Goal: Transaction & Acquisition: Purchase product/service

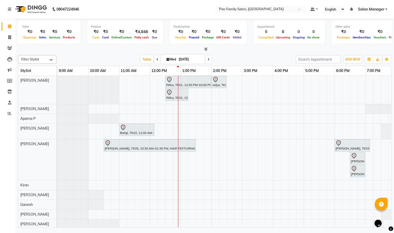
scroll to position [0, 36]
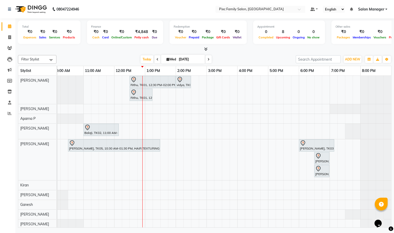
click at [208, 61] on icon at bounding box center [208, 59] width 2 height 3
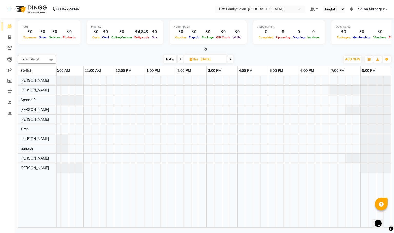
click at [166, 59] on span "Today" at bounding box center [169, 59] width 13 height 8
type input "[DATE]"
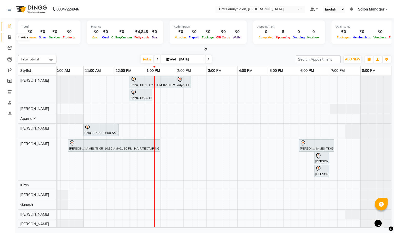
click at [6, 36] on span at bounding box center [9, 38] width 9 height 6
select select "service"
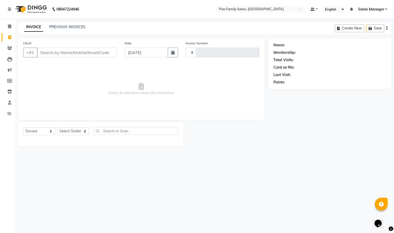
type input "1632"
select select "3509"
click at [61, 132] on select "Select Stylist [PERSON_NAME] [PERSON_NAME] [PERSON_NAME] Aparna P [PERSON_NAME]…" at bounding box center [73, 131] width 32 height 8
select select "66551"
click at [57, 128] on select "Select Stylist [PERSON_NAME] [PERSON_NAME] [PERSON_NAME] Aparna P [PERSON_NAME]…" at bounding box center [73, 131] width 32 height 8
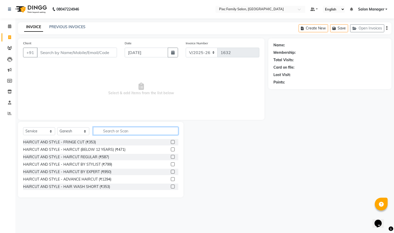
click at [108, 133] on input "text" at bounding box center [135, 131] width 85 height 8
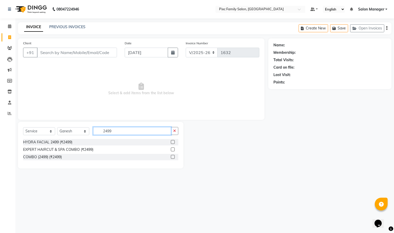
type input "2499"
click at [171, 157] on label at bounding box center [173, 157] width 4 height 4
click at [171, 157] on input "checkbox" at bounding box center [172, 157] width 3 height 3
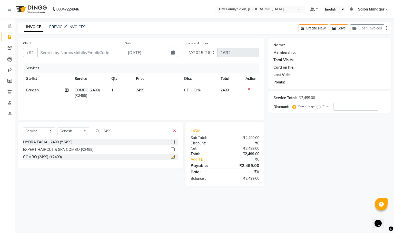
checkbox input "false"
click at [174, 131] on icon "button" at bounding box center [174, 131] width 3 height 4
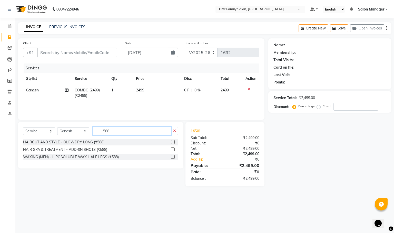
type input "588"
click at [173, 151] on label at bounding box center [173, 150] width 4 height 4
click at [173, 151] on input "checkbox" at bounding box center [172, 149] width 3 height 3
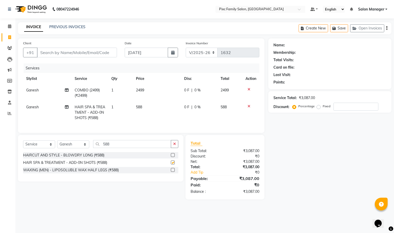
checkbox input "false"
click at [68, 53] on input "Client" at bounding box center [77, 53] width 80 height 10
type input "9"
type input "0"
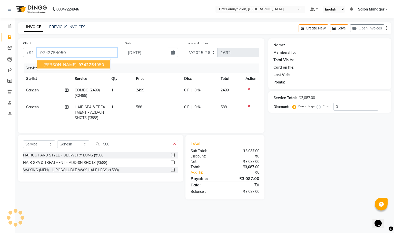
type input "9742754050"
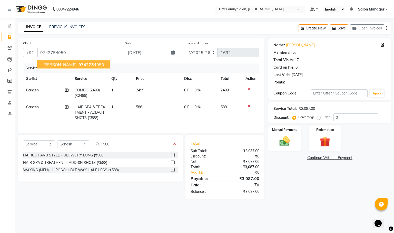
click at [65, 68] on button "Gaythri 974275 4050" at bounding box center [73, 64] width 73 height 8
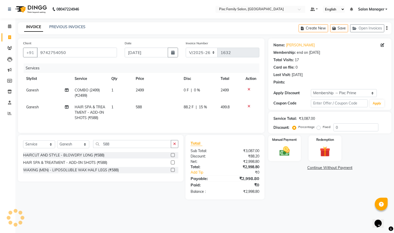
select select "2: Object"
click at [288, 146] on img at bounding box center [283, 151] width 17 height 12
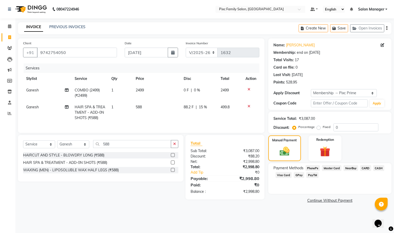
click at [365, 169] on span "CARD" at bounding box center [365, 168] width 11 height 6
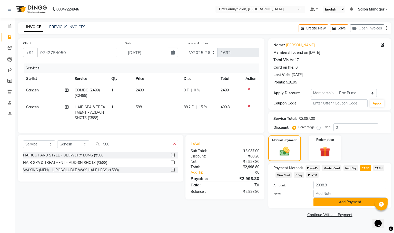
click at [340, 201] on button "Add Payment" at bounding box center [349, 202] width 73 height 8
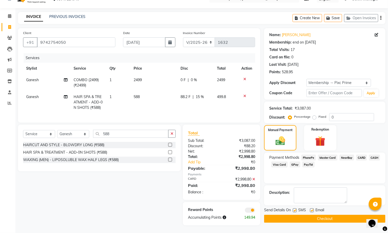
scroll to position [21, 0]
click at [324, 215] on button "Checkout" at bounding box center [324, 219] width 121 height 8
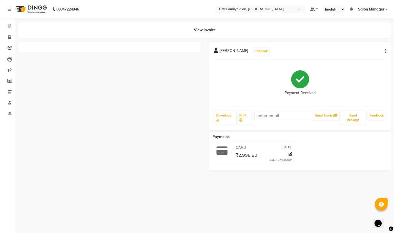
select select "3509"
select select "service"
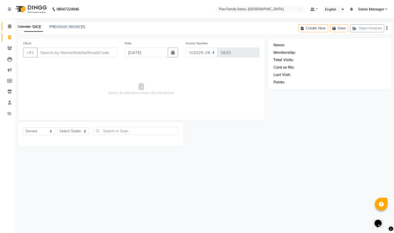
click at [8, 27] on icon at bounding box center [9, 26] width 3 height 4
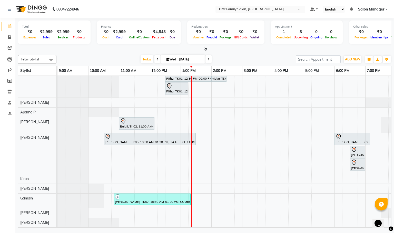
scroll to position [13, 0]
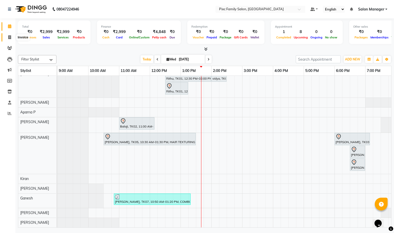
click at [8, 39] on span at bounding box center [9, 38] width 9 height 6
select select "3509"
select select "service"
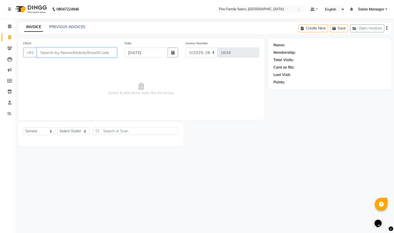
click at [90, 53] on input "Client" at bounding box center [77, 53] width 80 height 10
click at [9, 27] on icon at bounding box center [9, 26] width 3 height 4
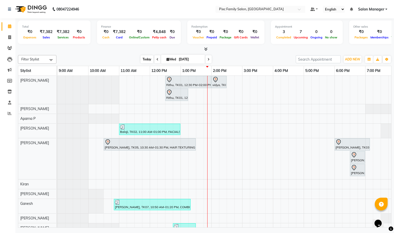
click at [146, 60] on span "Today" at bounding box center [146, 59] width 13 height 8
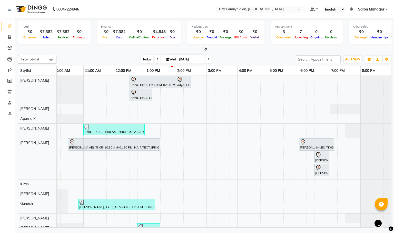
click at [145, 59] on span "Today" at bounding box center [146, 59] width 13 height 8
click at [10, 47] on icon at bounding box center [9, 48] width 5 height 4
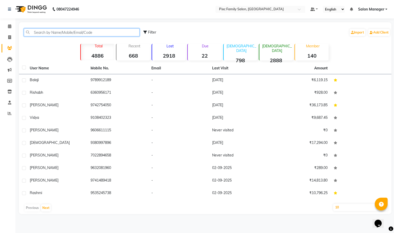
click at [35, 33] on input "text" at bounding box center [82, 32] width 116 height 8
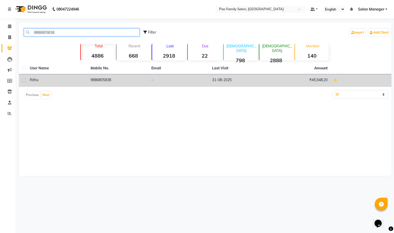
type input "9886805838"
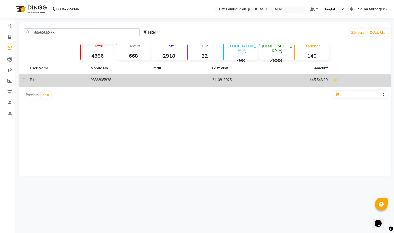
click at [99, 83] on td "9886805838" at bounding box center [117, 80] width 61 height 13
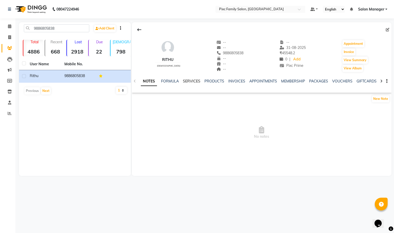
click at [190, 79] on link "SERVICES" at bounding box center [191, 81] width 17 height 5
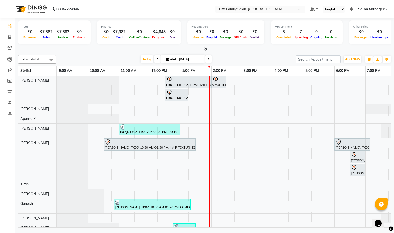
click at [194, 61] on input "[DATE]" at bounding box center [190, 60] width 26 height 8
select select "9"
select select "2025"
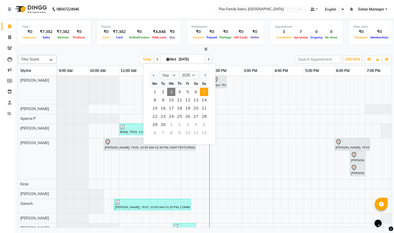
click at [203, 91] on span "7" at bounding box center [204, 92] width 8 height 8
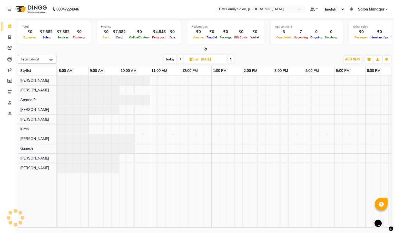
scroll to position [0, 97]
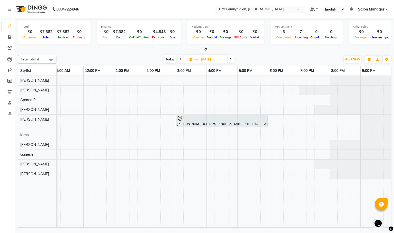
click at [170, 58] on span "Today" at bounding box center [169, 59] width 13 height 8
type input "[DATE]"
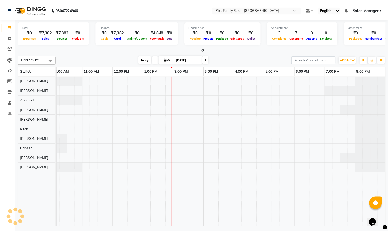
scroll to position [0, 36]
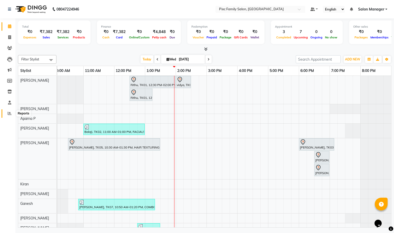
click at [11, 112] on icon at bounding box center [10, 113] width 4 height 4
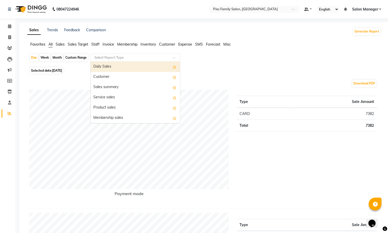
click at [101, 56] on input "text" at bounding box center [130, 57] width 74 height 5
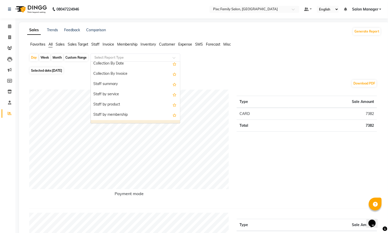
scroll to position [154, 0]
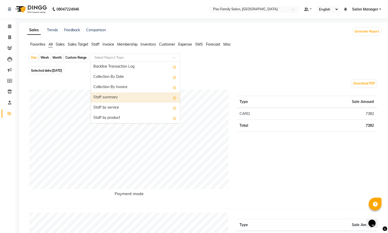
click at [117, 96] on div "Staff summary" at bounding box center [135, 97] width 89 height 10
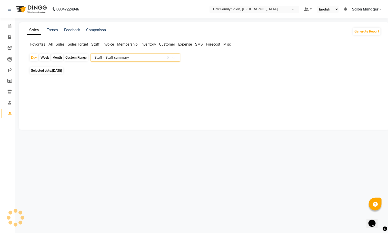
select select "full_report"
select select "csv"
click at [59, 58] on div "Month" at bounding box center [57, 57] width 12 height 7
select select "9"
select select "2025"
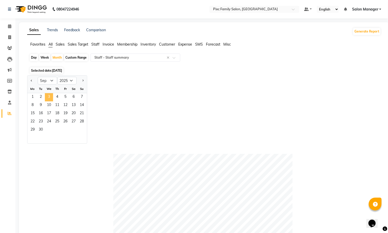
click at [52, 97] on span "3" at bounding box center [49, 97] width 8 height 8
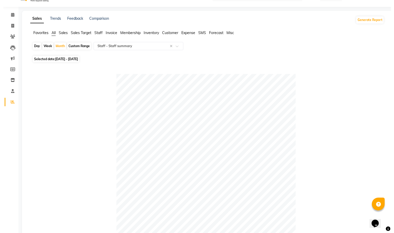
scroll to position [0, 0]
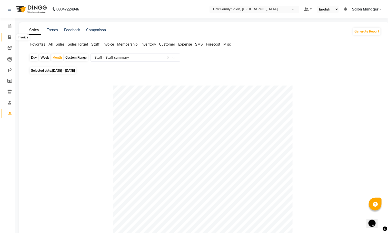
click at [10, 36] on icon at bounding box center [9, 37] width 3 height 4
select select "3509"
select select "service"
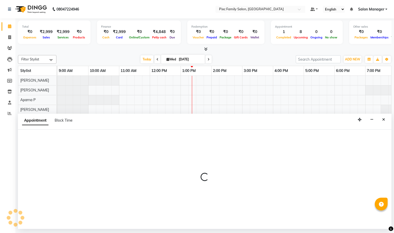
select select "16508"
select select "tentative"
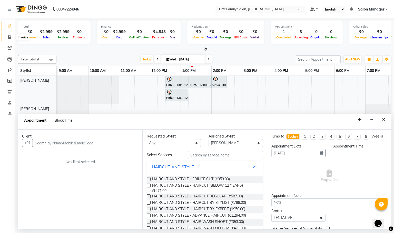
click at [9, 37] on icon at bounding box center [9, 37] width 3 height 4
select select "service"
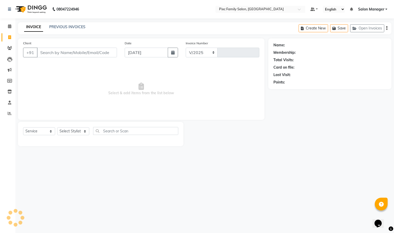
select select "3509"
type input "1633"
click at [71, 131] on select "Select Stylist [PERSON_NAME] [PERSON_NAME] [PERSON_NAME] Aparna P [PERSON_NAME]…" at bounding box center [73, 131] width 32 height 8
select select "90556"
click at [57, 128] on select "Select Stylist [PERSON_NAME] [PERSON_NAME] [PERSON_NAME] Aparna P [PERSON_NAME]…" at bounding box center [73, 131] width 32 height 8
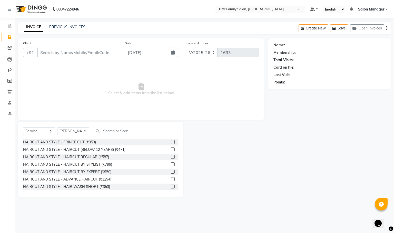
click at [107, 126] on div "Select Service Product Membership Package Voucher Prepaid Gift Card Select Styl…" at bounding box center [100, 160] width 165 height 76
click at [106, 130] on input "text" at bounding box center [135, 131] width 85 height 8
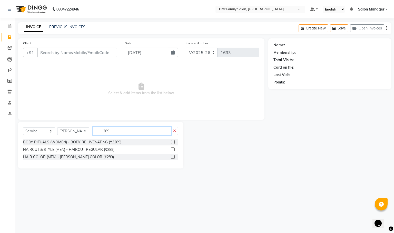
type input "289"
click at [174, 151] on label at bounding box center [173, 150] width 4 height 4
click at [174, 151] on input "checkbox" at bounding box center [172, 149] width 3 height 3
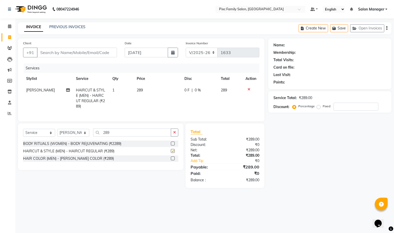
checkbox input "false"
click at [140, 132] on div "Select Service Product Membership Package Voucher Prepaid Gift Card Select Styl…" at bounding box center [100, 147] width 165 height 47
click at [131, 137] on input "289" at bounding box center [132, 133] width 78 height 8
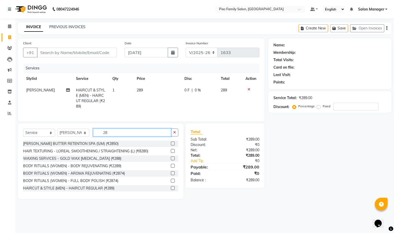
type input "2"
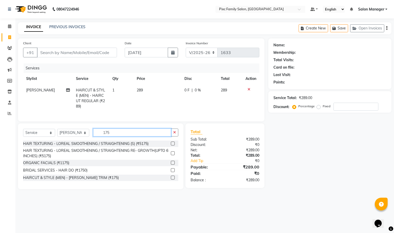
type input "175"
click at [174, 180] on label at bounding box center [173, 178] width 4 height 4
click at [174, 180] on input "checkbox" at bounding box center [172, 177] width 3 height 3
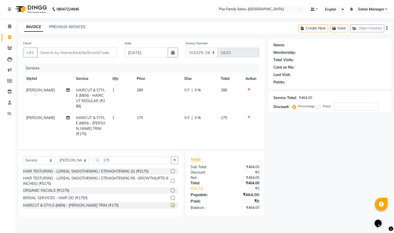
checkbox input "false"
click at [173, 157] on button "button" at bounding box center [174, 160] width 7 height 8
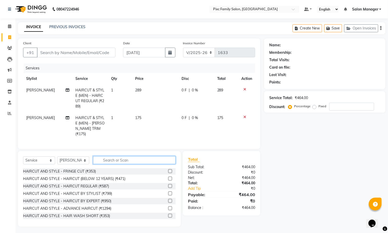
scroll to position [2, 0]
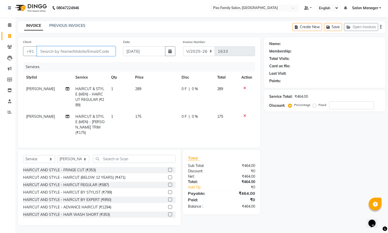
click at [108, 52] on input "Client" at bounding box center [76, 51] width 78 height 10
type input "6"
type input "0"
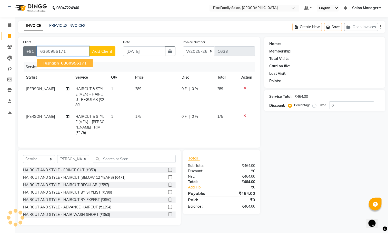
type input "6360956171"
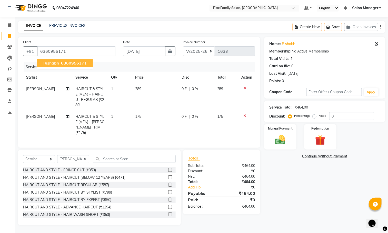
click at [46, 61] on span "rishabh" at bounding box center [51, 63] width 16 height 5
click at [271, 132] on div "Manual Payment" at bounding box center [280, 137] width 34 height 26
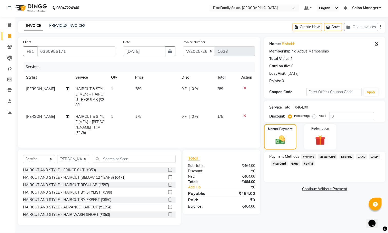
click at [362, 155] on span "CARD" at bounding box center [361, 157] width 11 height 6
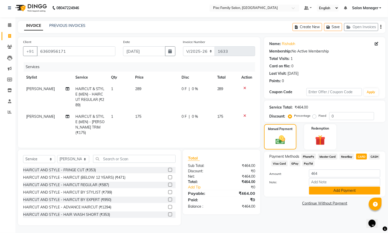
click at [330, 187] on button "Add Payment" at bounding box center [344, 191] width 71 height 8
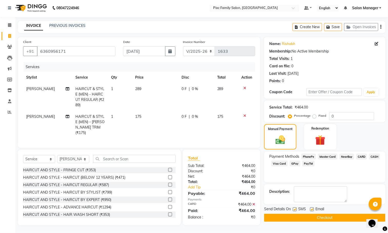
click at [311, 222] on div "Name: [PERSON_NAME] Membership: No Active Membership Total Visits: 1 Card on fi…" at bounding box center [326, 131] width 125 height 188
click at [310, 217] on button "Checkout" at bounding box center [324, 218] width 121 height 8
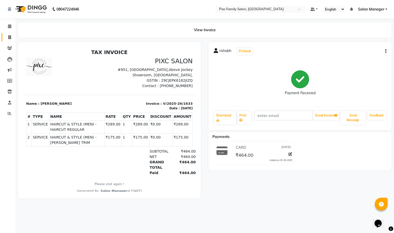
click at [11, 33] on link "Invoice" at bounding box center [8, 37] width 12 height 8
select select "3509"
select select "service"
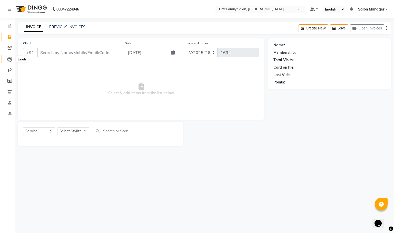
click at [8, 59] on icon at bounding box center [9, 59] width 5 height 5
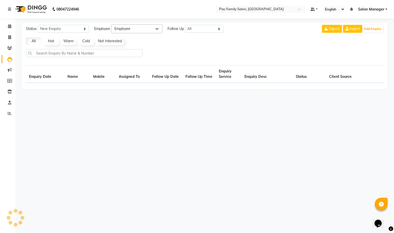
select select "10"
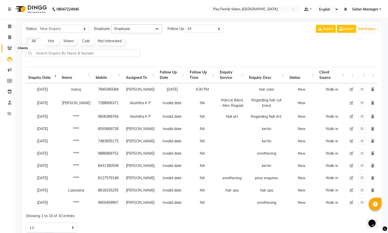
click at [6, 49] on span at bounding box center [9, 48] width 9 height 6
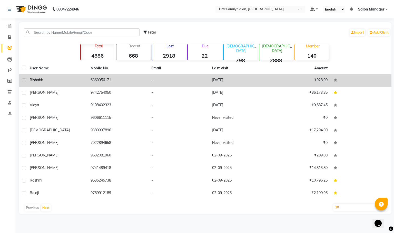
click at [46, 78] on div "rishabh" at bounding box center [57, 79] width 55 height 5
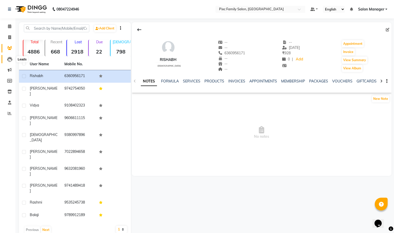
click at [6, 59] on span at bounding box center [9, 59] width 9 height 6
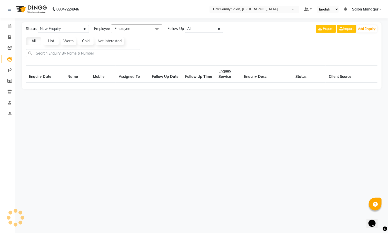
select select "10"
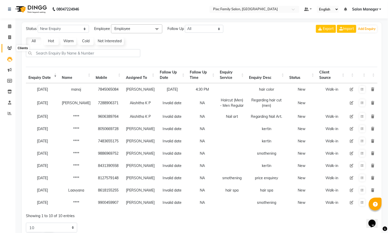
click at [10, 49] on icon at bounding box center [9, 48] width 5 height 4
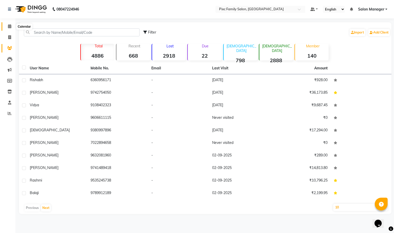
click at [10, 28] on span at bounding box center [9, 27] width 9 height 6
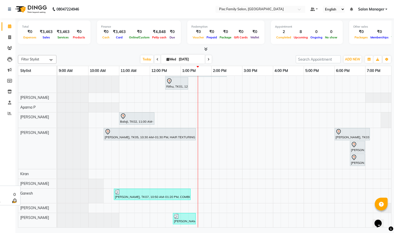
scroll to position [18, 0]
click at [26, 215] on span "[PERSON_NAME]" at bounding box center [34, 217] width 29 height 5
click at [41, 213] on div "[PERSON_NAME]" at bounding box center [37, 217] width 38 height 9
click at [26, 215] on span "[PERSON_NAME]" at bounding box center [34, 217] width 29 height 5
click at [9, 46] on icon at bounding box center [9, 48] width 5 height 4
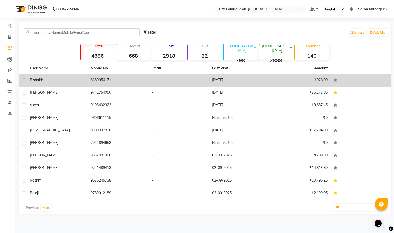
click at [38, 79] on span "rishabh" at bounding box center [36, 80] width 13 height 5
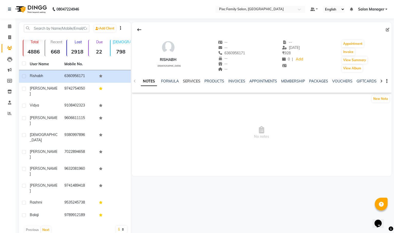
click at [190, 80] on link "SERVICES" at bounding box center [191, 81] width 17 height 5
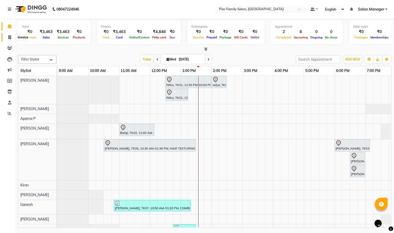
click at [11, 39] on span at bounding box center [9, 38] width 9 height 6
select select "3509"
select select "service"
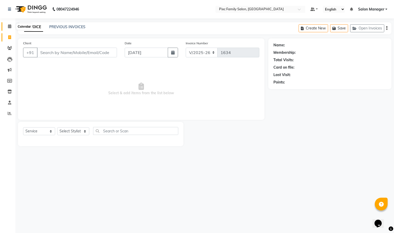
click at [8, 24] on span at bounding box center [9, 27] width 9 height 6
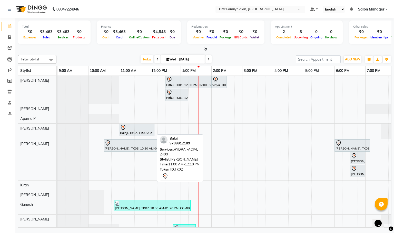
click at [139, 132] on div "Balaji, TK02, 11:00 AM-12:10 PM, HYDRA FACIAL 2499" at bounding box center [136, 130] width 34 height 11
select select "7"
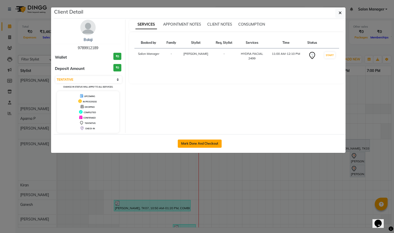
click at [178, 144] on button "Mark Done And Checkout" at bounding box center [200, 144] width 44 height 8
select select "3509"
select select "service"
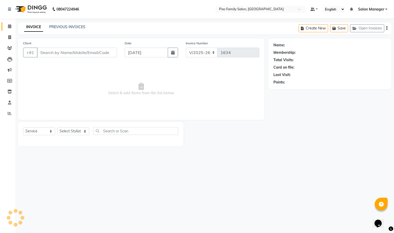
type input "9789912189"
select select "52979"
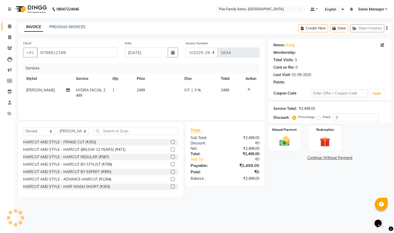
select select "1: Object"
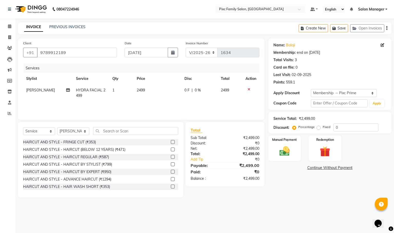
click at [248, 89] on icon at bounding box center [248, 90] width 3 height 4
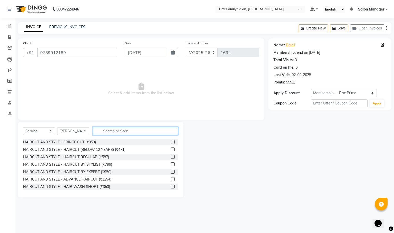
click at [160, 130] on input "text" at bounding box center [135, 131] width 85 height 8
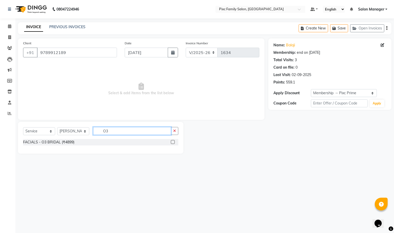
type input "O3"
click at [172, 141] on label at bounding box center [173, 142] width 4 height 4
click at [172, 141] on input "checkbox" at bounding box center [172, 142] width 3 height 3
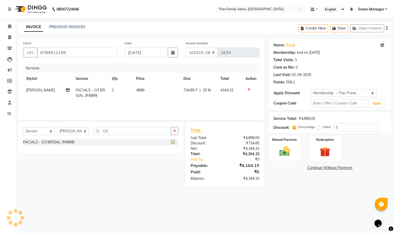
checkbox input "false"
click at [172, 131] on button "button" at bounding box center [174, 131] width 7 height 8
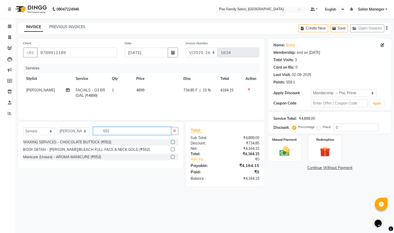
type input "552"
click at [172, 150] on label at bounding box center [173, 150] width 4 height 4
click at [172, 150] on input "checkbox" at bounding box center [172, 149] width 3 height 3
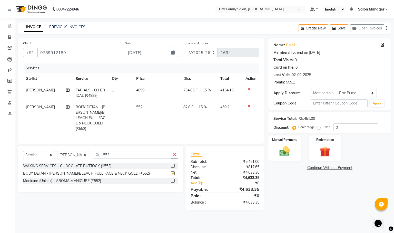
checkbox input "false"
click at [172, 153] on button "button" at bounding box center [174, 155] width 7 height 8
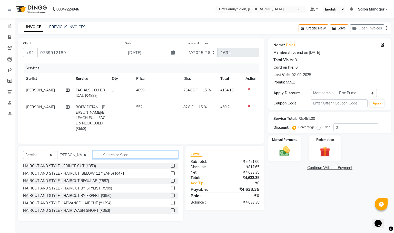
click at [169, 152] on input "text" at bounding box center [135, 155] width 85 height 8
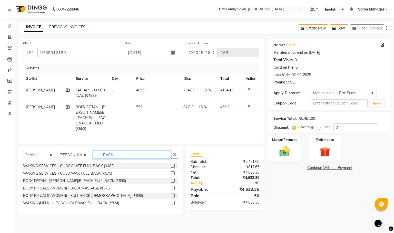
type input "BACK"
click at [172, 180] on label at bounding box center [173, 181] width 4 height 4
click at [172, 180] on input "checkbox" at bounding box center [172, 180] width 3 height 3
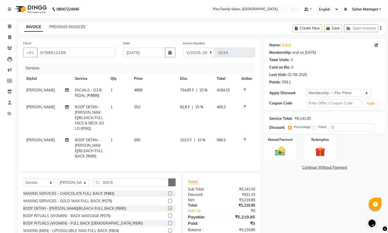
checkbox input "false"
click at [172, 181] on button "button" at bounding box center [171, 183] width 7 height 8
click at [184, 138] on span "103.5 F" at bounding box center [186, 140] width 12 height 5
select select "52979"
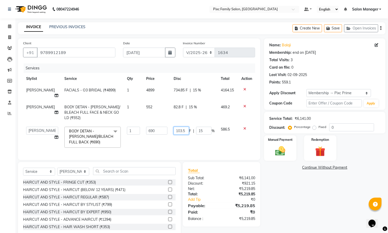
click at [185, 127] on input "103.5" at bounding box center [180, 131] width 15 height 8
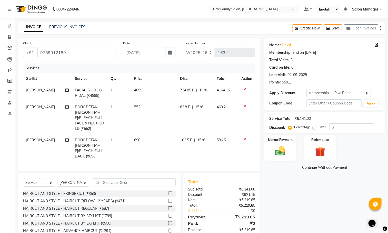
click at [204, 135] on td "103.5 F | 15 %" at bounding box center [195, 149] width 37 height 28
select select "52979"
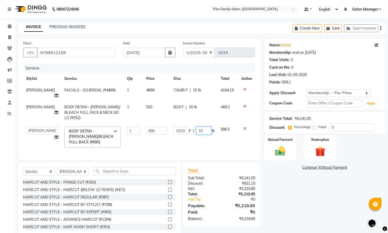
click at [204, 127] on input "15" at bounding box center [203, 131] width 15 height 8
type input "100"
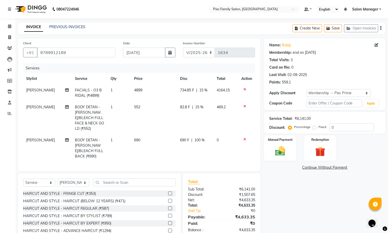
click at [202, 94] on td "734.85 F | 15 %" at bounding box center [195, 93] width 37 height 17
select select "52979"
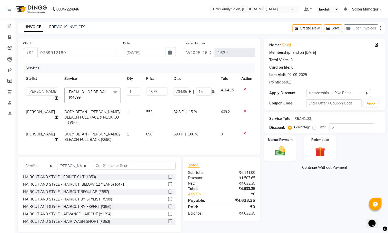
click at [196, 114] on div "82.8 F | 15 %" at bounding box center [193, 111] width 41 height 5
select select "52979"
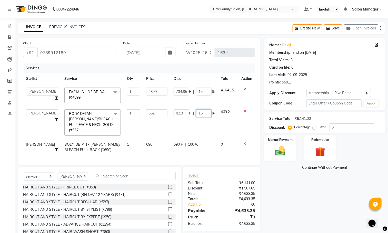
click at [202, 113] on input "15" at bounding box center [203, 113] width 15 height 8
type input "1"
type input "100"
click at [236, 124] on tbody "[PERSON_NAME] [PERSON_NAME] [PERSON_NAME] Aparna P [PERSON_NAME] Kiran [PERSON_…" at bounding box center [139, 120] width 232 height 71
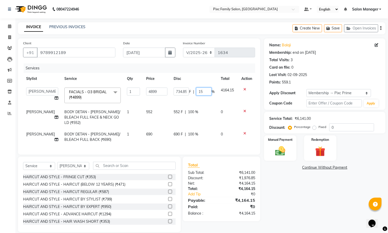
click at [201, 91] on input "15" at bounding box center [203, 92] width 15 height 8
type input "1"
type input "20"
click at [228, 98] on td "4164.15" at bounding box center [228, 96] width 20 height 22
select select "52979"
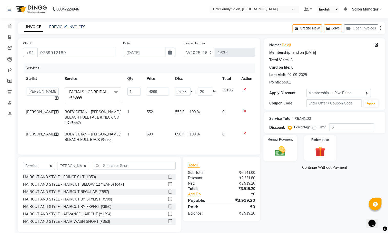
click at [290, 146] on div "Manual Payment" at bounding box center [280, 148] width 34 height 26
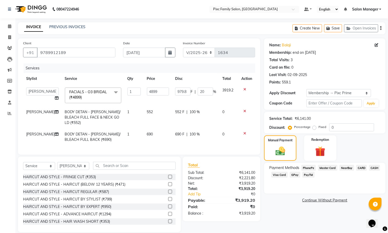
click at [358, 167] on span "CARD" at bounding box center [361, 168] width 11 height 6
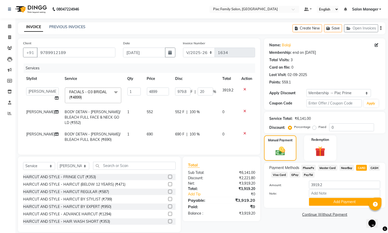
scroll to position [7, 0]
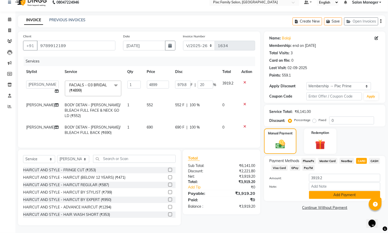
click at [338, 196] on button "Add Payment" at bounding box center [344, 195] width 71 height 8
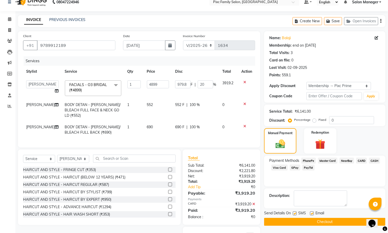
click at [325, 224] on button "Checkout" at bounding box center [324, 222] width 121 height 8
